Goal: Check status

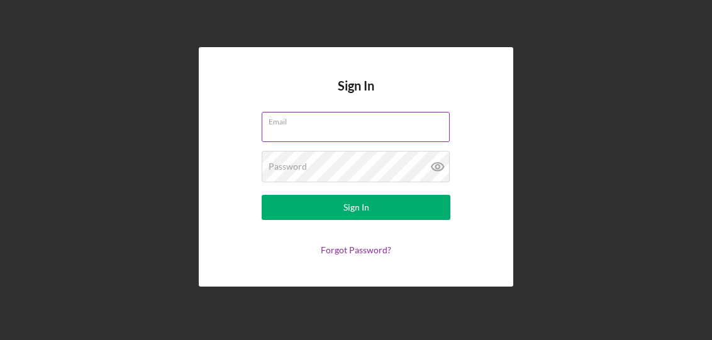
click at [338, 128] on div "Email" at bounding box center [356, 127] width 189 height 31
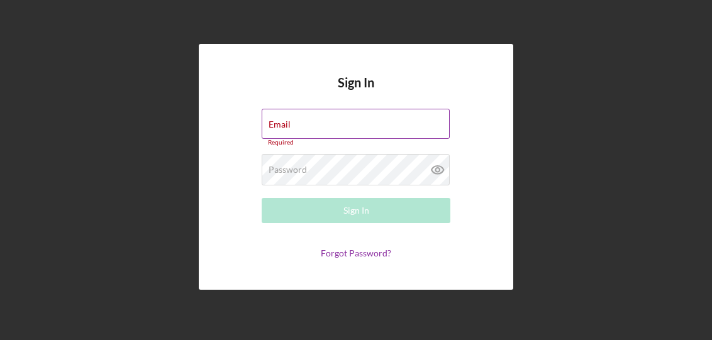
click at [331, 136] on div "Email Required" at bounding box center [356, 128] width 189 height 38
type input "[EMAIL_ADDRESS][DOMAIN_NAME]"
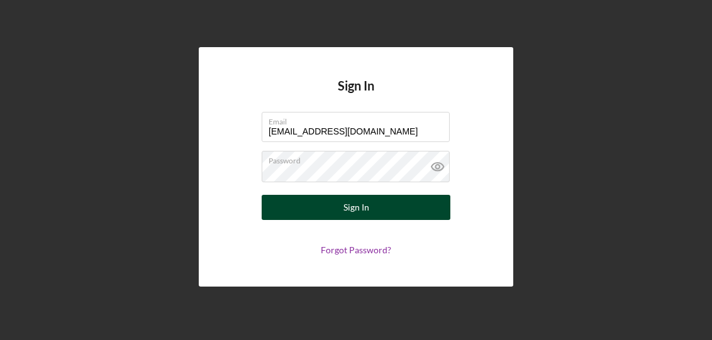
click at [358, 220] on div "Sign In" at bounding box center [356, 207] width 26 height 25
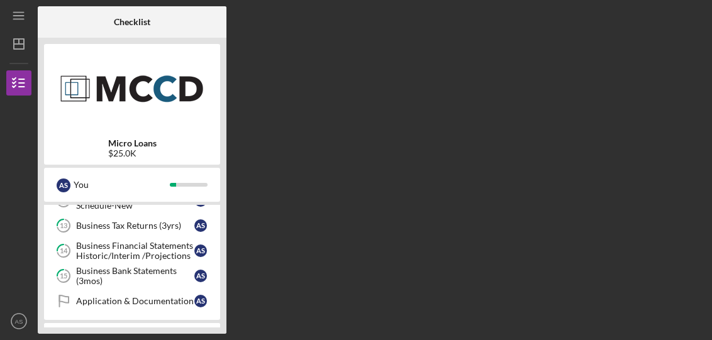
scroll to position [340, 0]
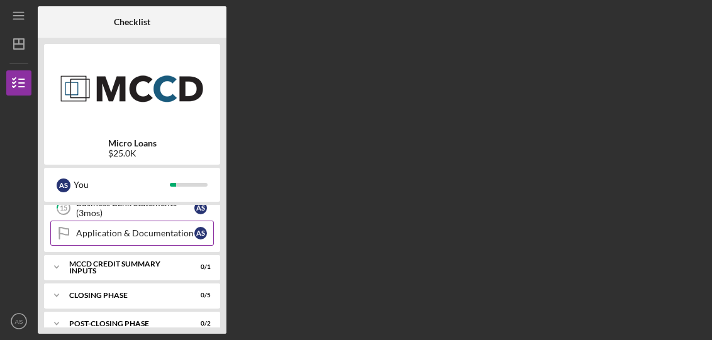
click at [179, 245] on link "Application & Documentation Application & Documentation A S" at bounding box center [131, 233] width 163 height 25
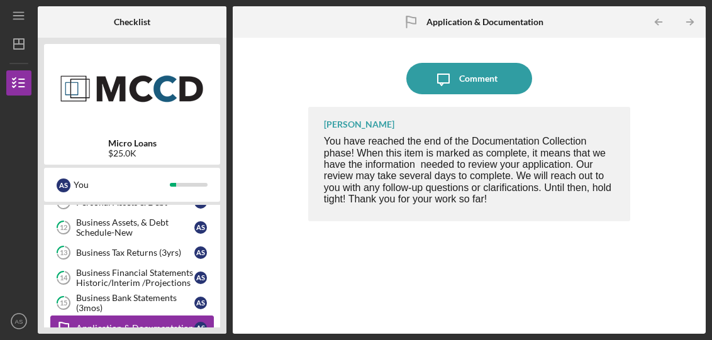
scroll to position [245, 0]
click at [160, 295] on div "Business Bank Statements (3mos)" at bounding box center [135, 303] width 118 height 20
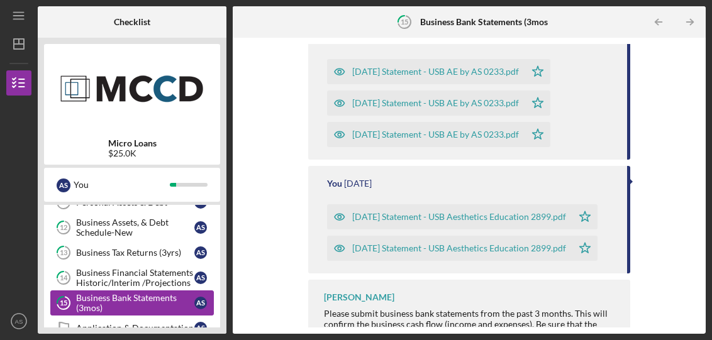
scroll to position [263, 0]
